Goal: Task Accomplishment & Management: Manage account settings

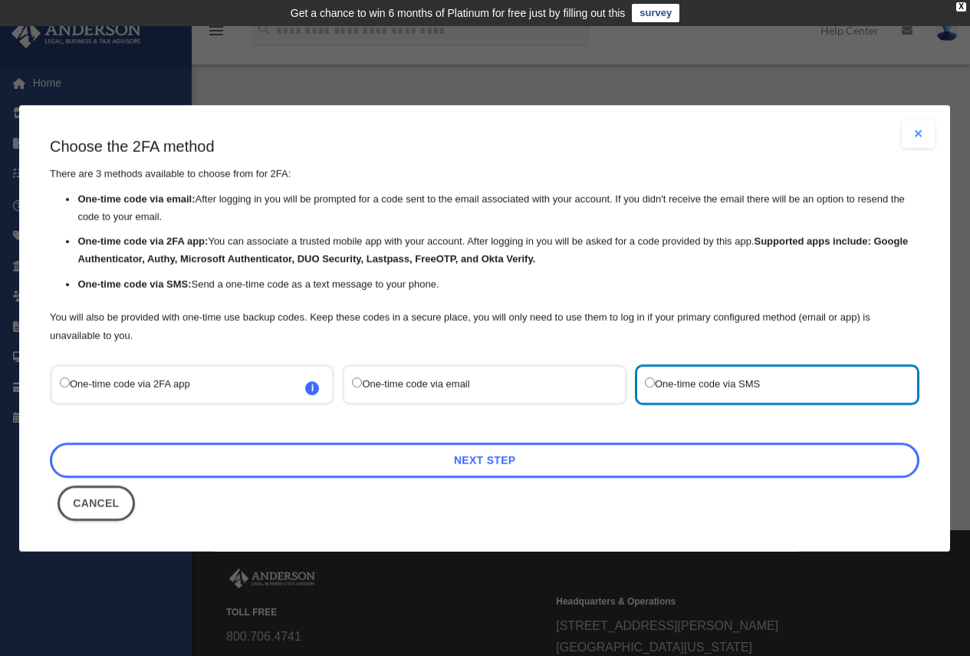
click at [488, 466] on link "Next Step" at bounding box center [485, 459] width 870 height 35
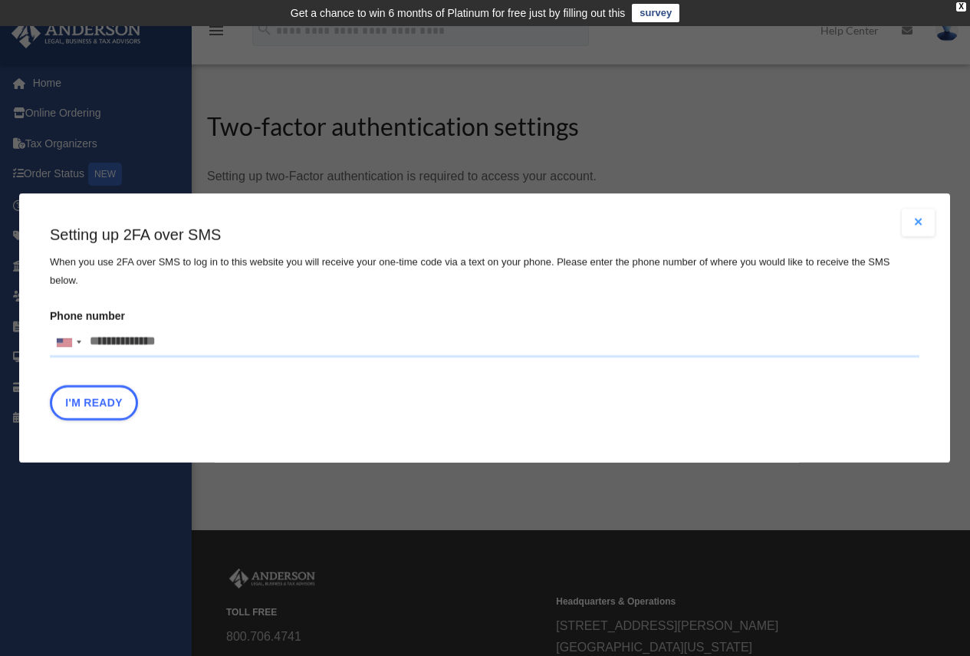
click at [187, 331] on input "Phone number [GEOGRAPHIC_DATA] +1 [GEOGRAPHIC_DATA] +44 [GEOGRAPHIC_DATA] (‫[GE…" at bounding box center [485, 342] width 870 height 31
type input "**********"
click at [84, 396] on button "I'm Ready" at bounding box center [94, 402] width 88 height 35
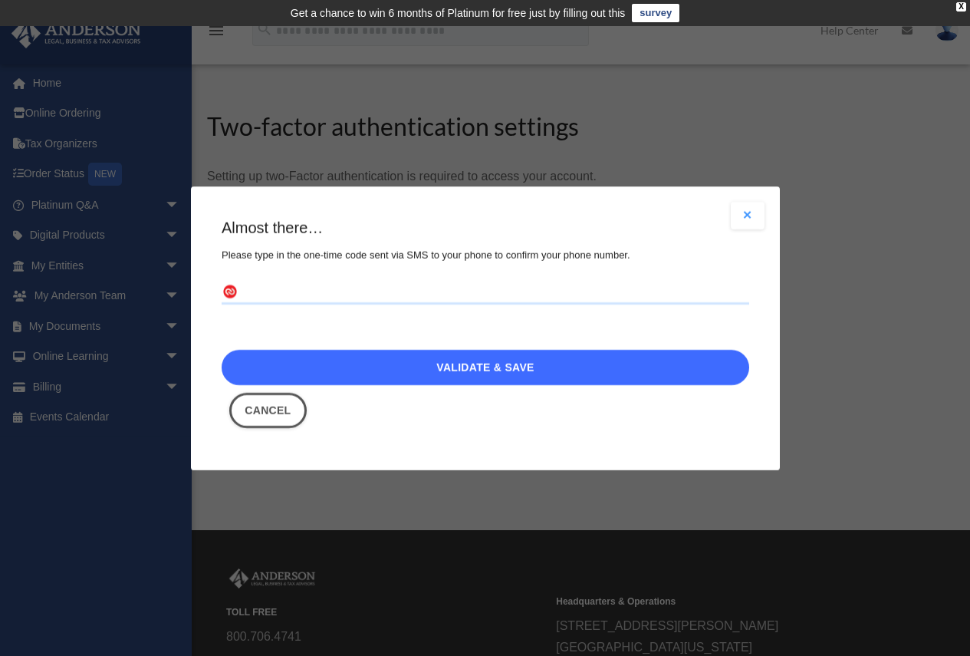
click at [518, 367] on link "Validate & Save" at bounding box center [486, 367] width 528 height 35
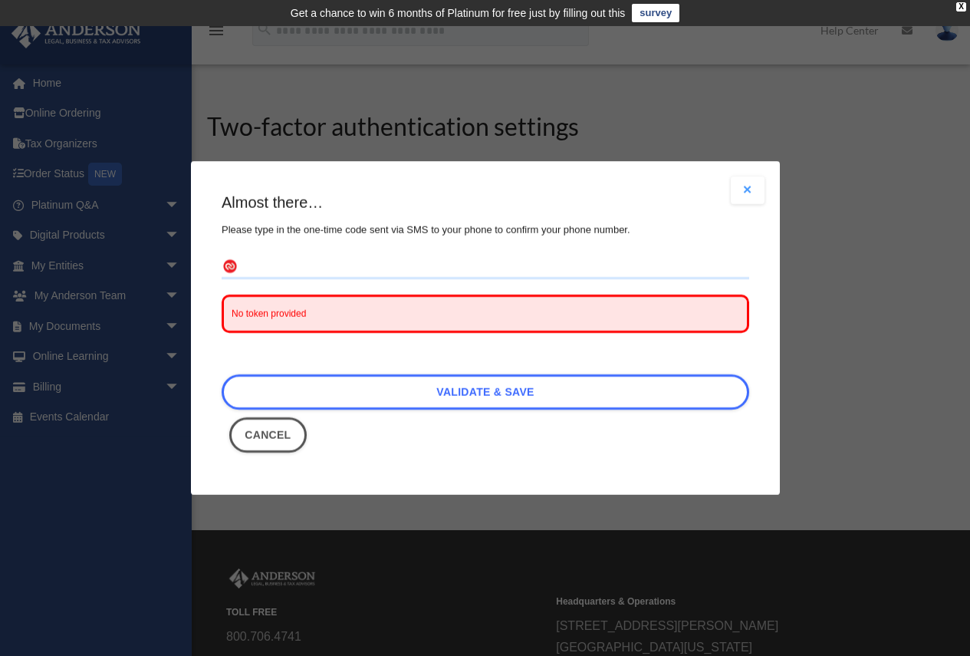
click at [332, 314] on div "No token provided" at bounding box center [486, 313] width 528 height 38
click at [236, 308] on span "No token provided" at bounding box center [269, 313] width 74 height 11
click at [245, 254] on div "Almost there… Please type in the one-time code sent via SMS to your phone to co…" at bounding box center [486, 322] width 528 height 261
drag, startPoint x: 252, startPoint y: 260, endPoint x: 261, endPoint y: 265, distance: 10.7
click at [252, 260] on input "text" at bounding box center [486, 267] width 528 height 25
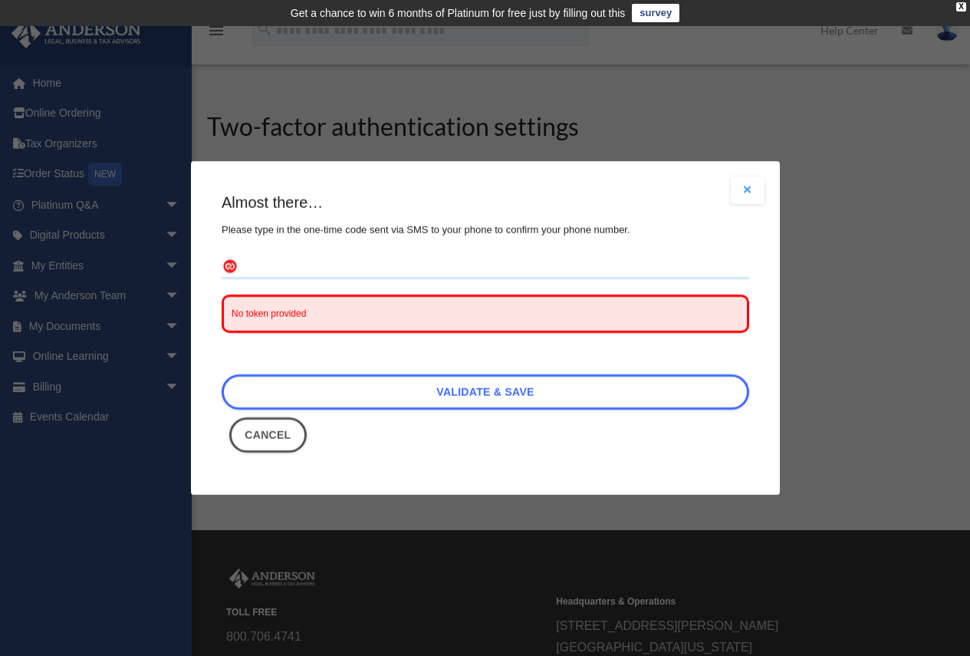
click at [751, 191] on button "Close modal" at bounding box center [748, 190] width 34 height 28
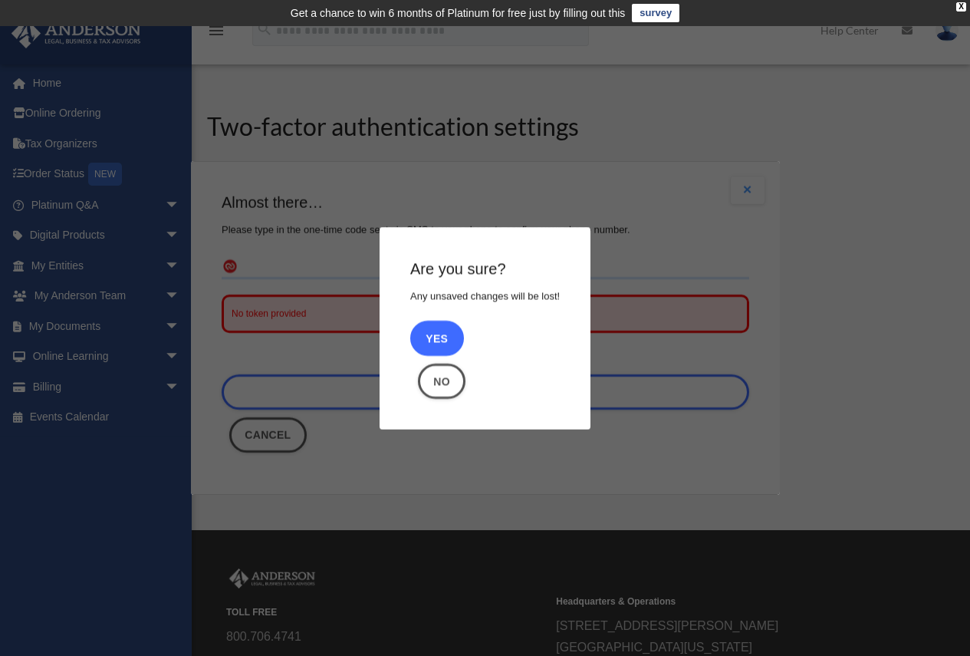
click at [437, 336] on button "Yes" at bounding box center [437, 338] width 54 height 35
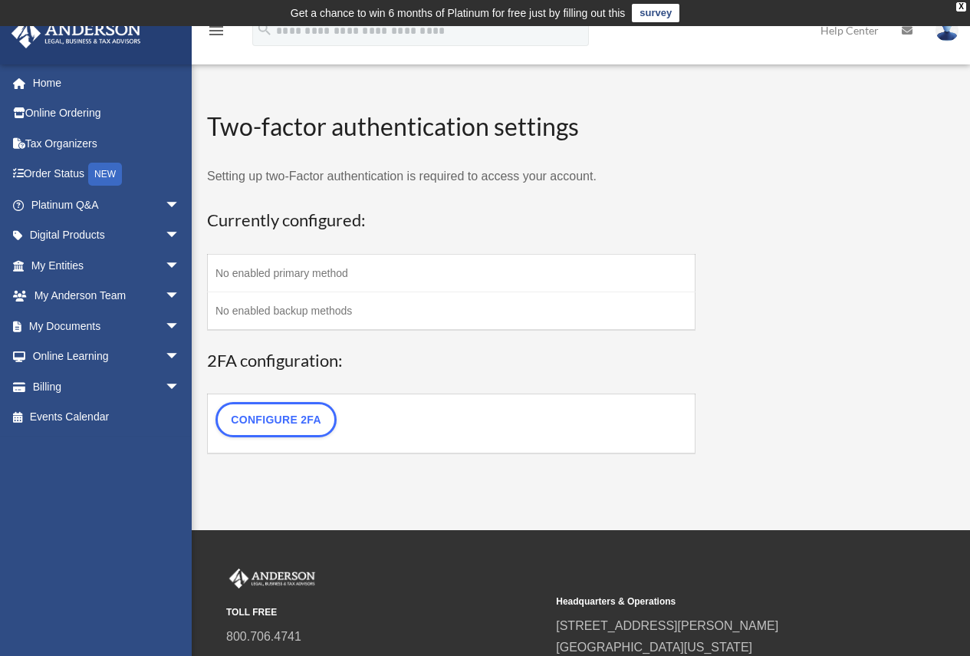
click at [291, 271] on td "No enabled primary method" at bounding box center [452, 273] width 488 height 38
click at [303, 327] on td "No enabled backup methods" at bounding box center [452, 310] width 488 height 38
click at [288, 426] on link "Configure 2FA" at bounding box center [275, 419] width 121 height 35
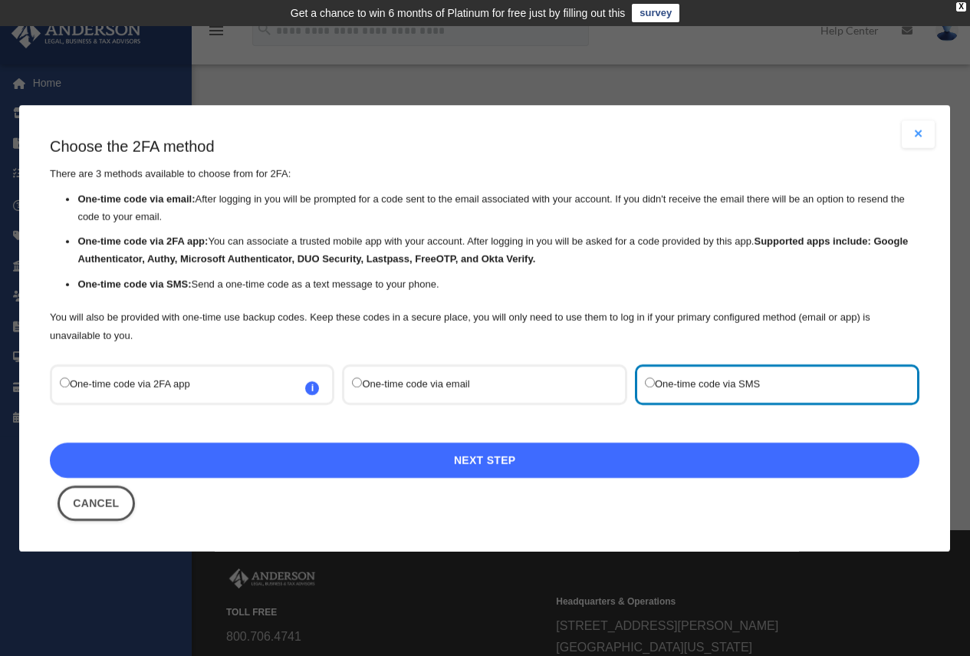
click at [531, 455] on link "Next Step" at bounding box center [485, 459] width 870 height 35
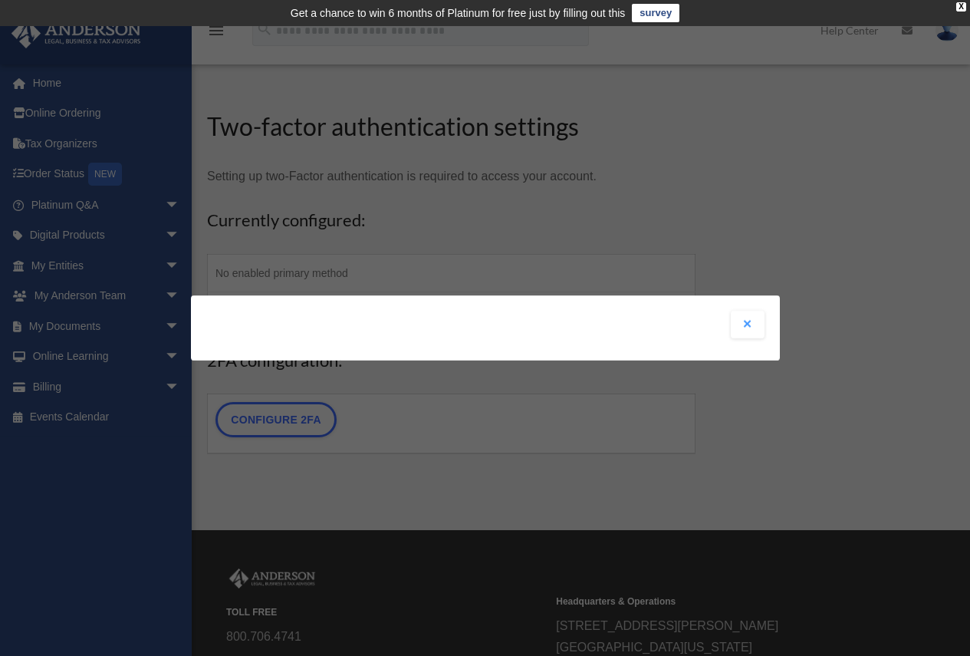
click at [561, 220] on div "Are you sure? Any unsaved changes will be lost! Yes No Choose the 2FA method Th…" at bounding box center [485, 328] width 970 height 656
click at [294, 429] on div "Are you sure? Any unsaved changes will be lost! Yes No Choose the 2FA method Th…" at bounding box center [485, 328] width 970 height 656
click at [745, 324] on button "Close modal" at bounding box center [748, 325] width 34 height 28
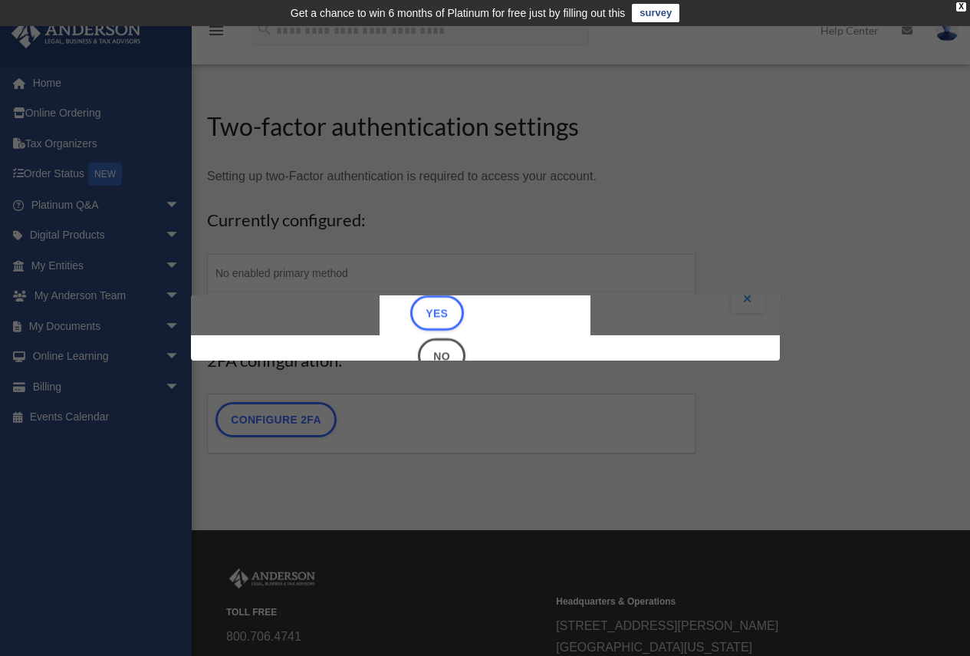
click at [742, 296] on div "Are you sure? Any unsaved changes will be lost! Yes No" at bounding box center [485, 302] width 589 height 65
click at [957, 6] on div "X" at bounding box center [961, 6] width 10 height 9
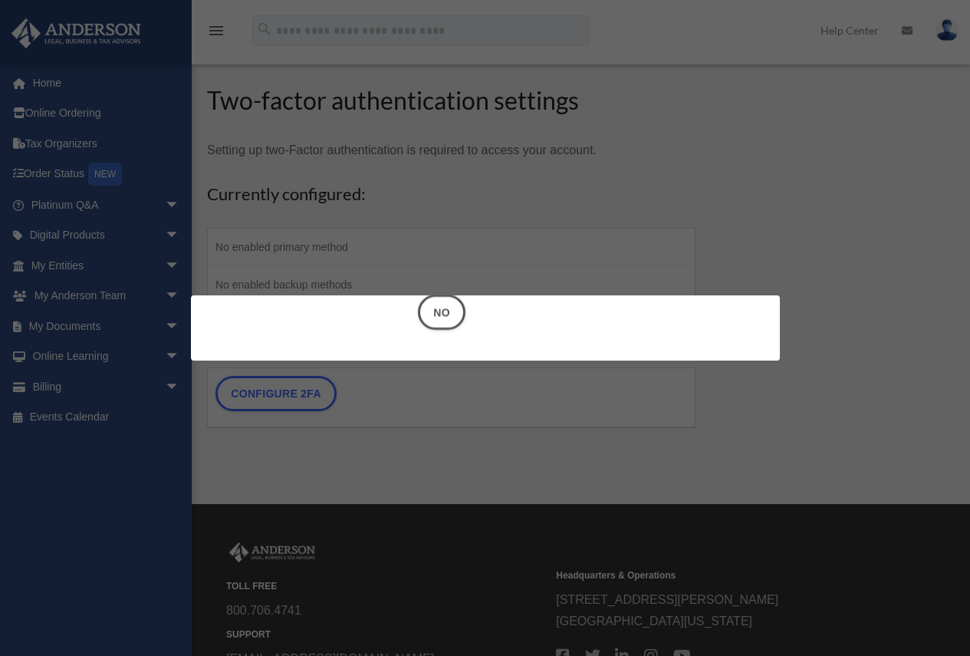
scroll to position [0, 0]
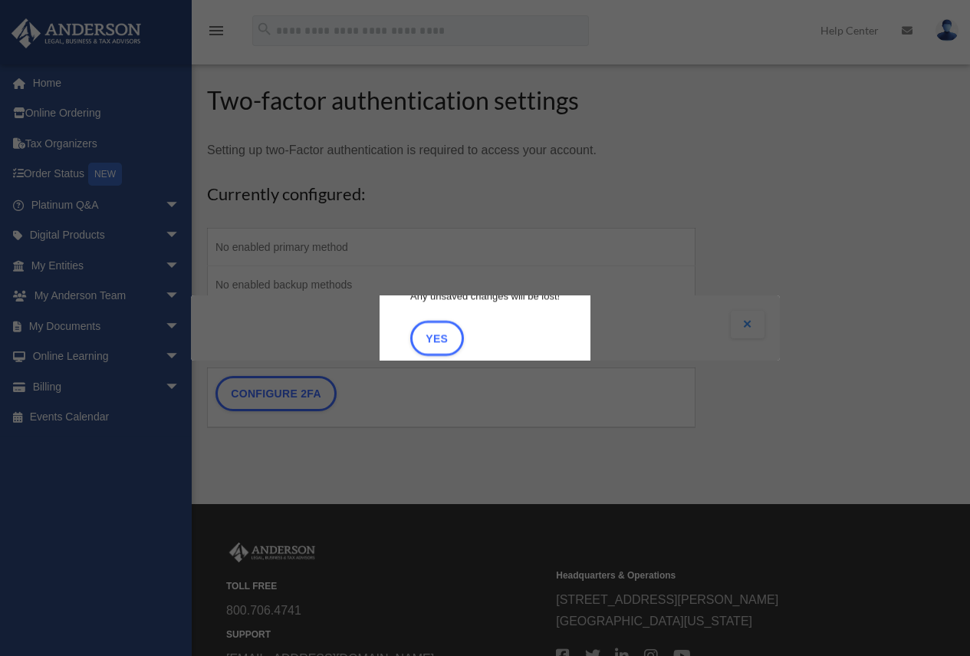
click at [273, 393] on div "Are you sure? Any unsaved changes will be lost! Yes No Choose the 2FA method Th…" at bounding box center [485, 328] width 970 height 656
click at [438, 342] on button "Yes" at bounding box center [437, 338] width 54 height 35
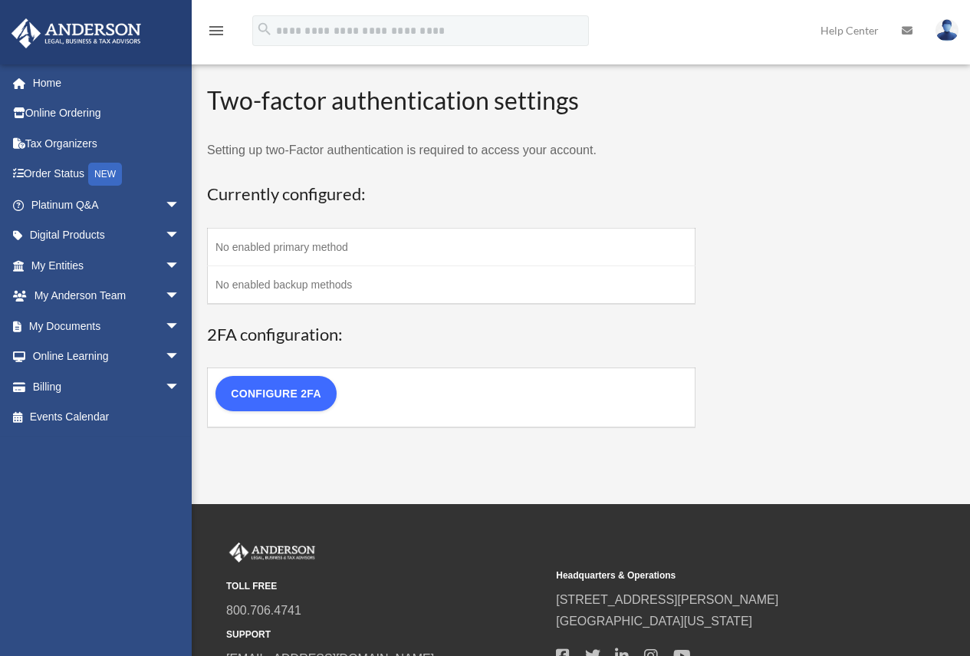
click at [268, 396] on link "Configure 2FA" at bounding box center [275, 393] width 121 height 35
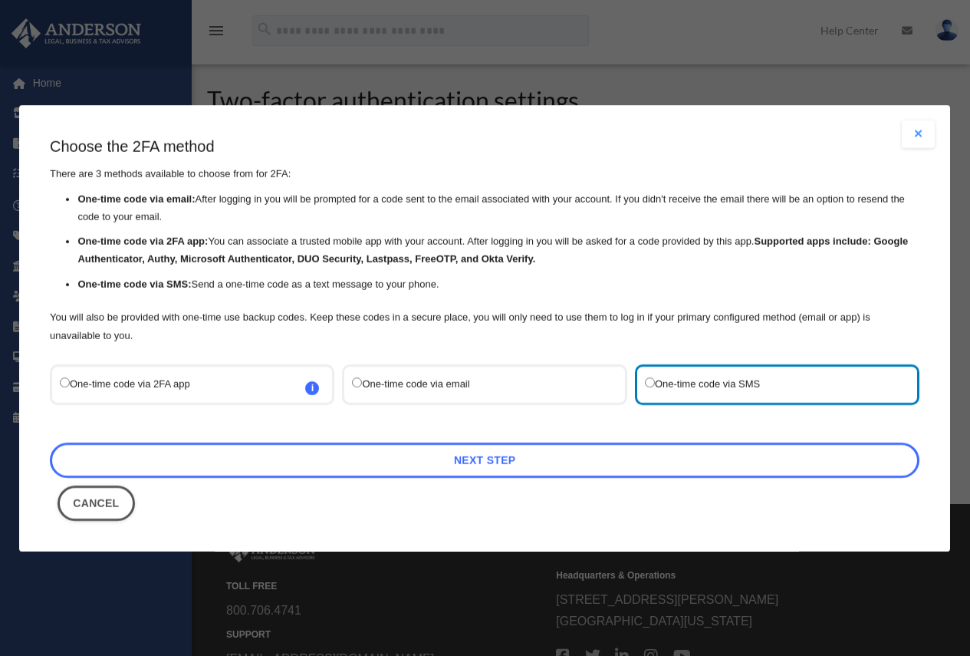
click at [535, 459] on link "Next Step" at bounding box center [485, 459] width 870 height 35
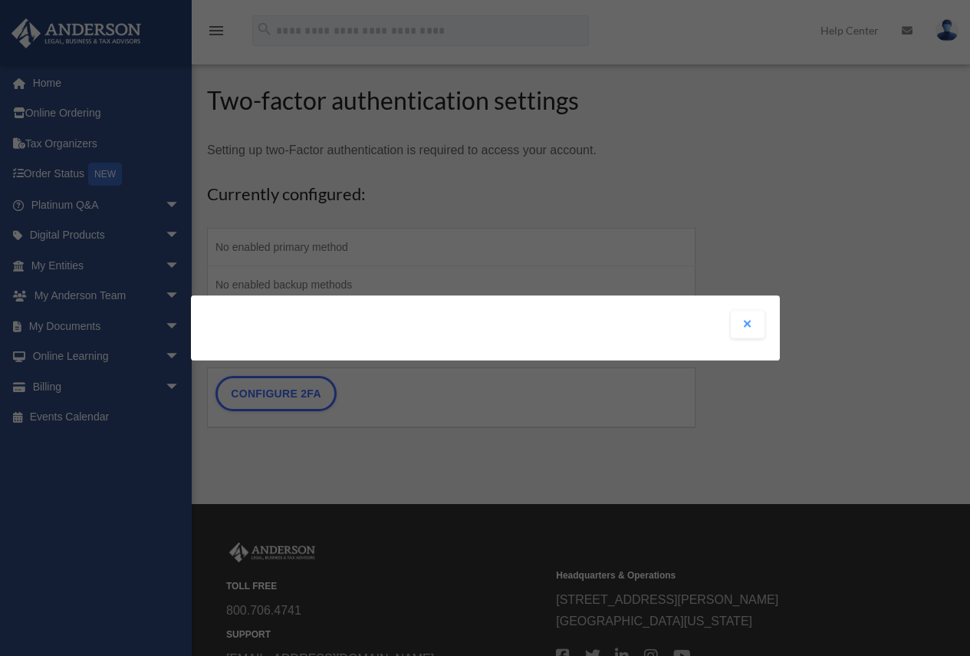
click at [746, 324] on button "Close modal" at bounding box center [748, 325] width 34 height 28
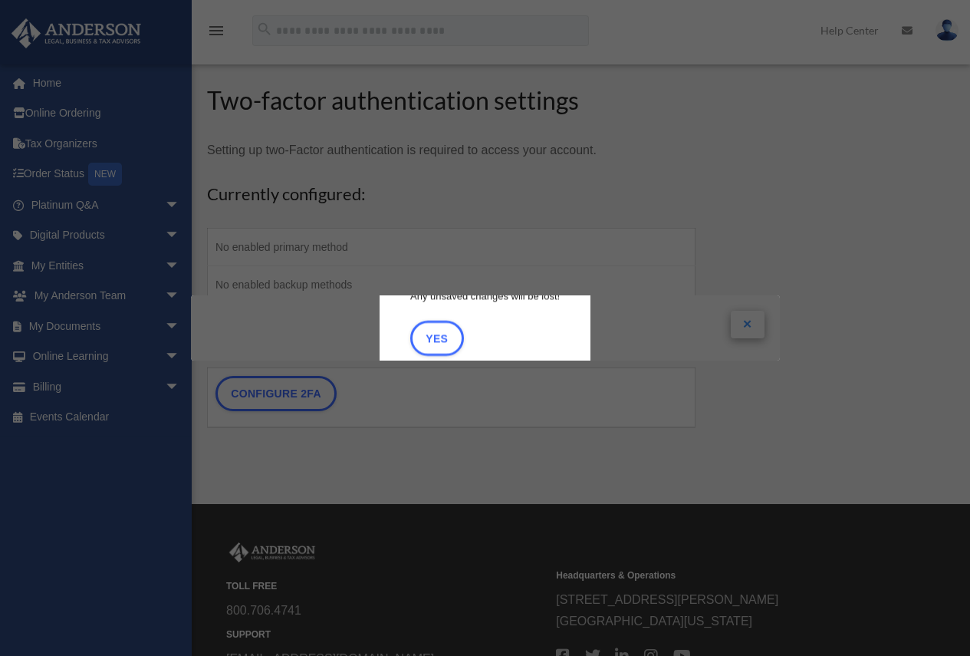
scroll to position [25, 0]
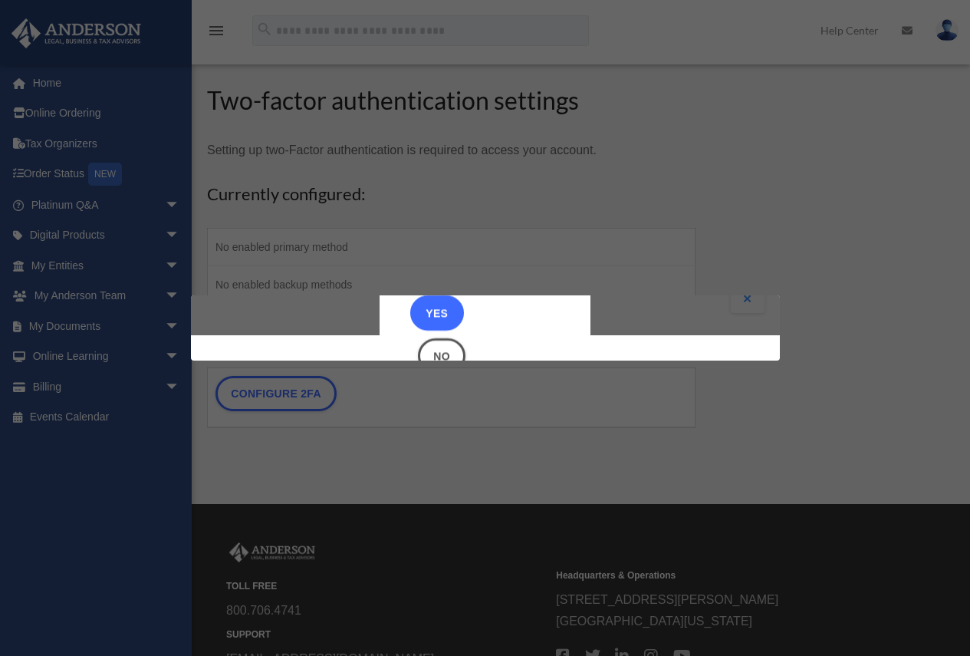
click at [421, 317] on button "Yes" at bounding box center [437, 312] width 54 height 35
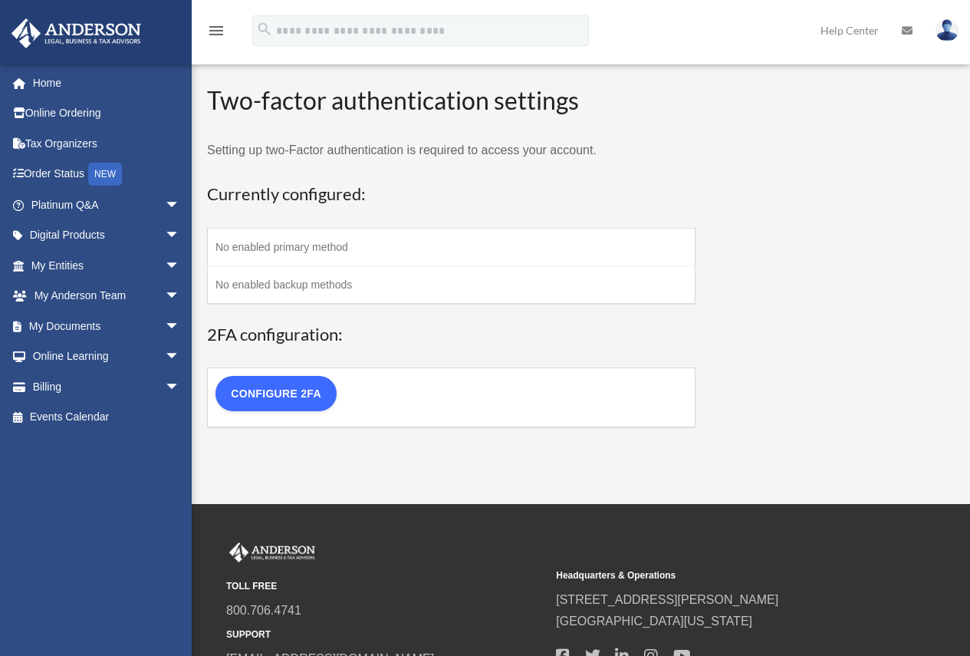
click at [300, 387] on link "Configure 2FA" at bounding box center [275, 393] width 121 height 35
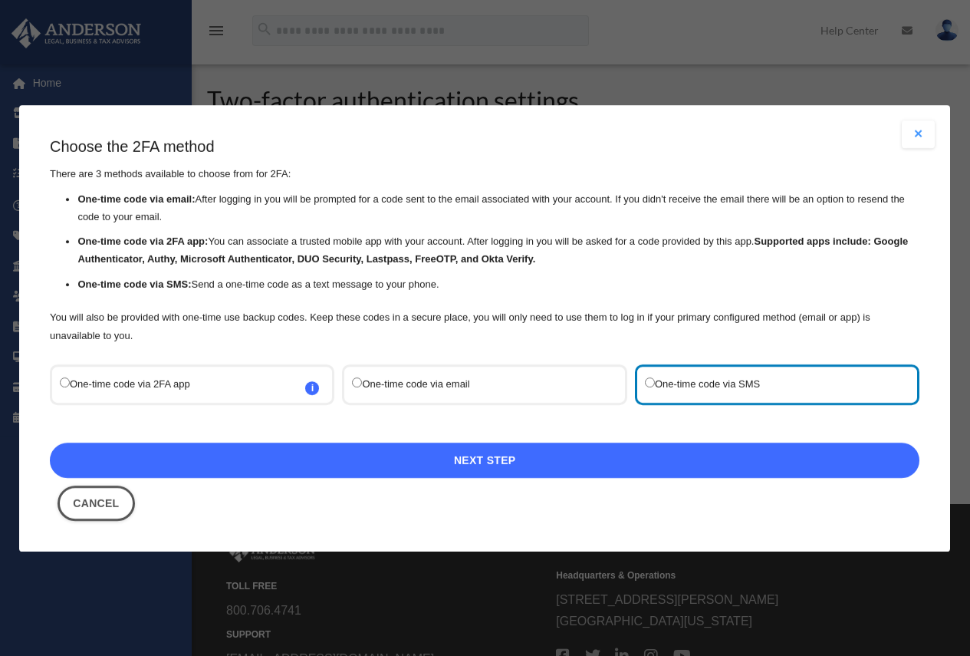
click at [564, 459] on link "Next Step" at bounding box center [485, 459] width 870 height 35
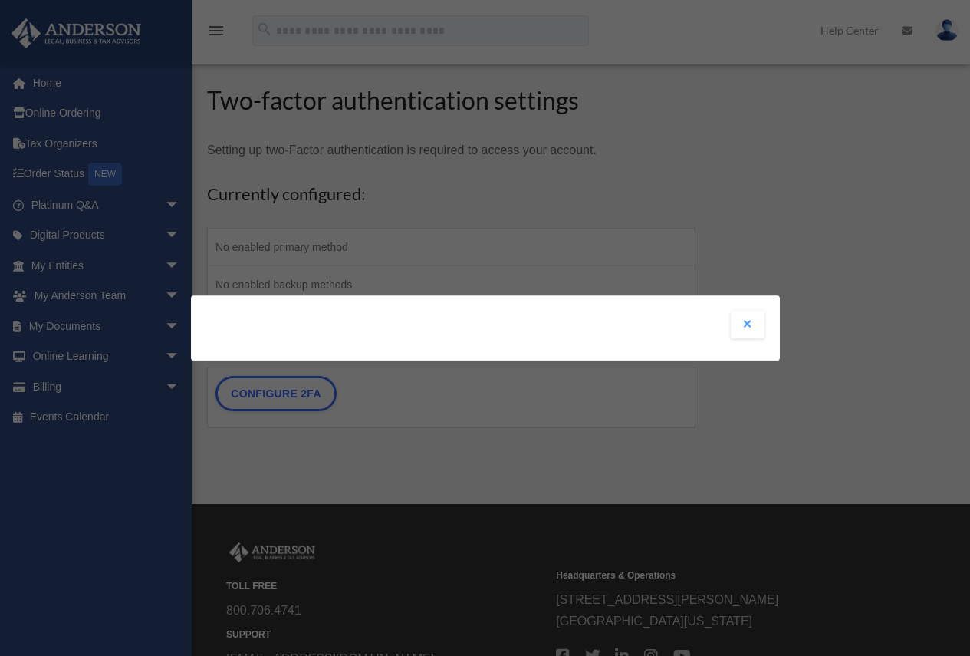
click at [748, 324] on button "Close modal" at bounding box center [748, 325] width 34 height 28
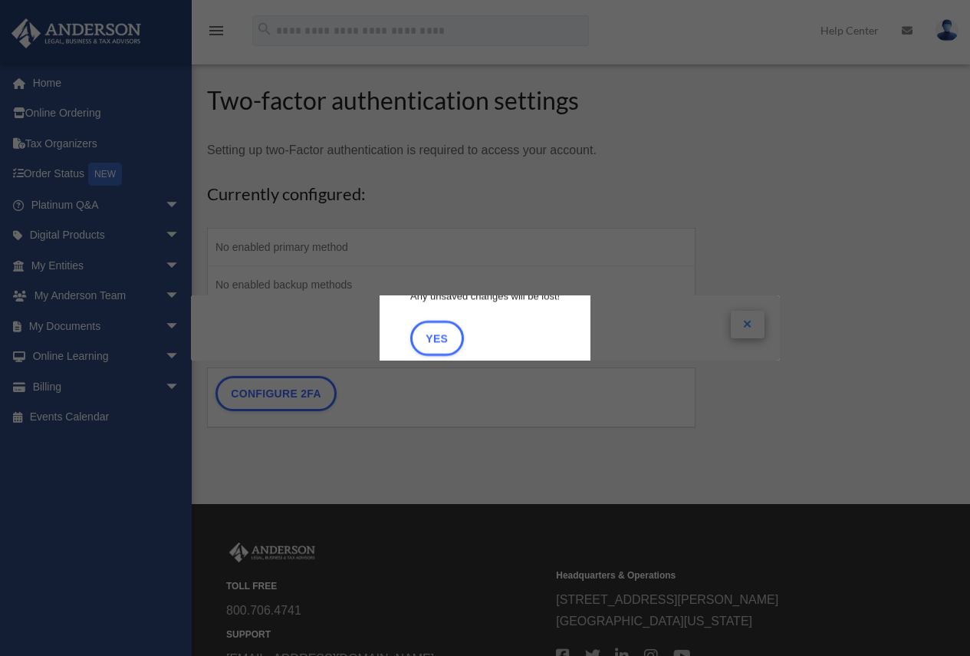
scroll to position [25, 0]
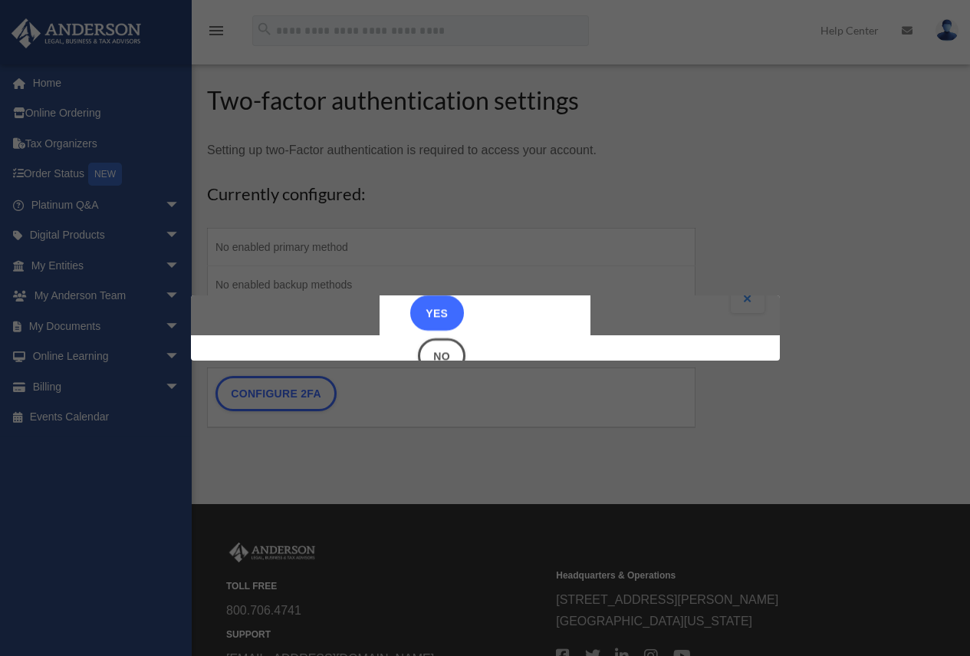
click at [434, 315] on button "Yes" at bounding box center [437, 312] width 54 height 35
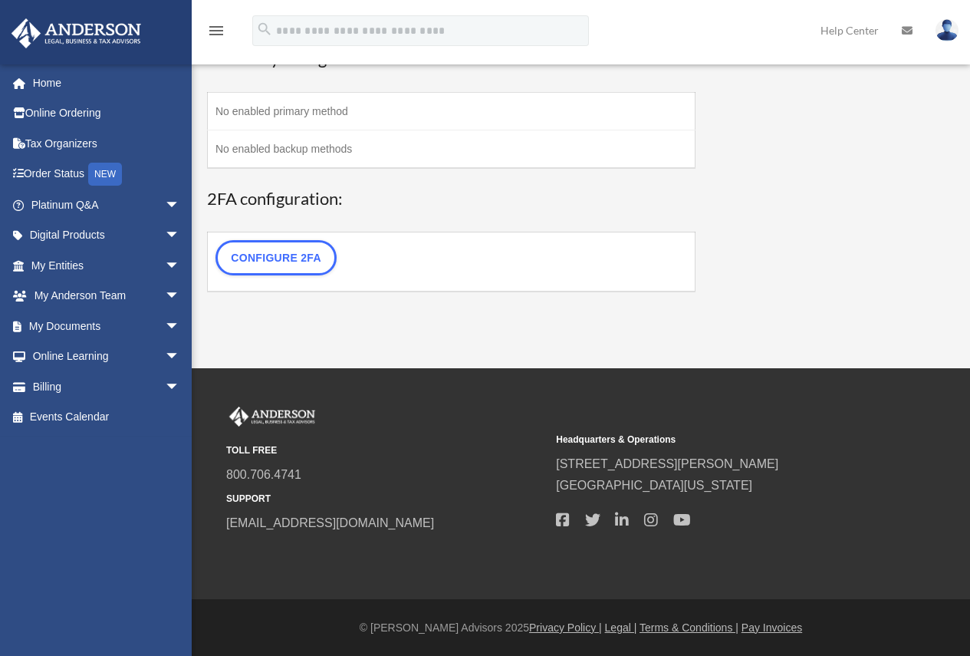
scroll to position [0, 0]
